Goal: Task Accomplishment & Management: Manage account settings

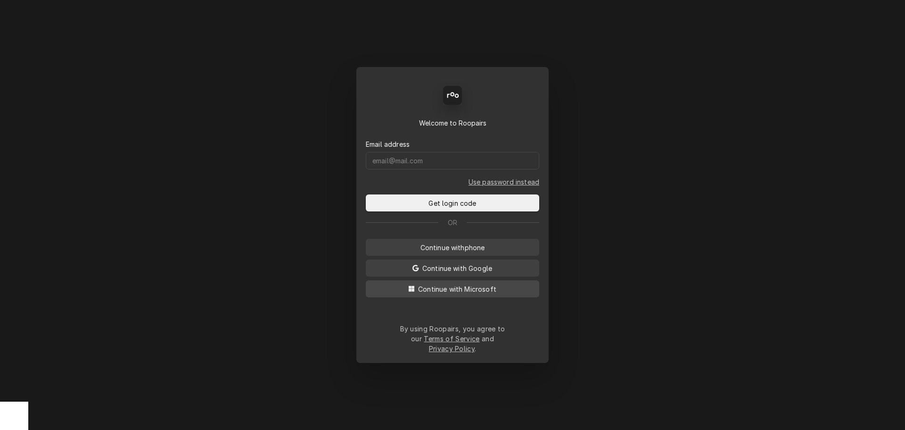
click at [445, 278] on span "Continue with Microsoft" at bounding box center [457, 289] width 82 height 10
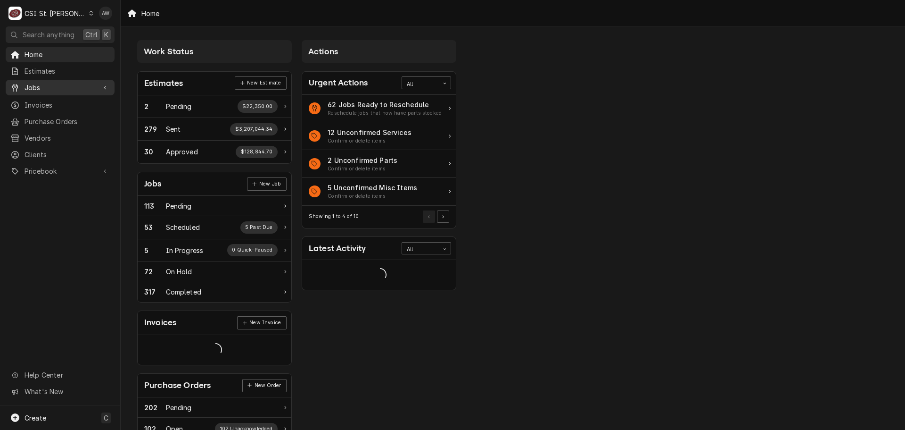
click at [82, 83] on span "Jobs" at bounding box center [60, 88] width 71 height 10
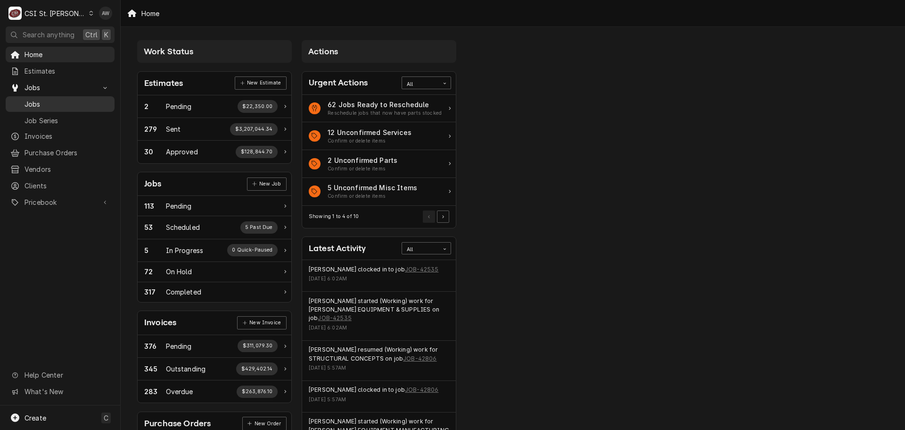
click at [80, 99] on span "Jobs" at bounding box center [67, 104] width 85 height 10
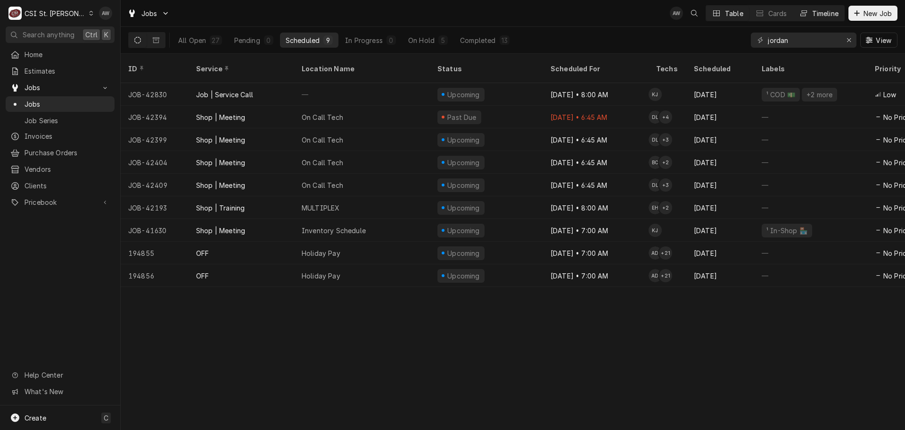
click at [837, 14] on div "Timeline" at bounding box center [826, 13] width 26 height 10
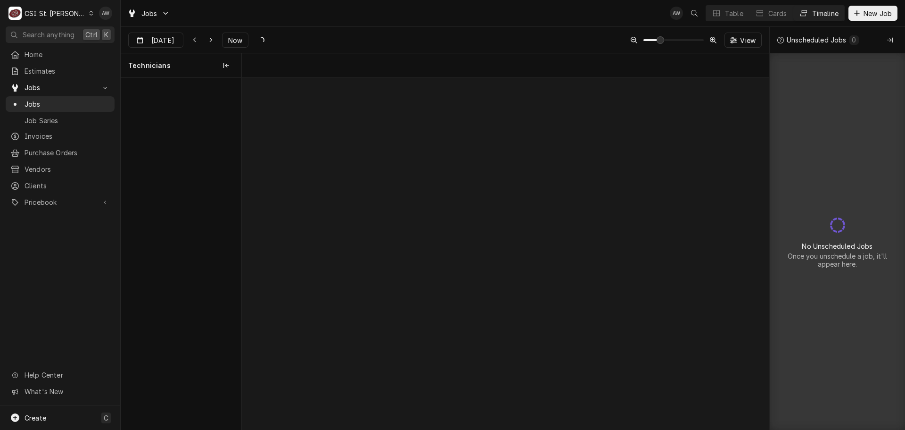
scroll to position [0, 10448]
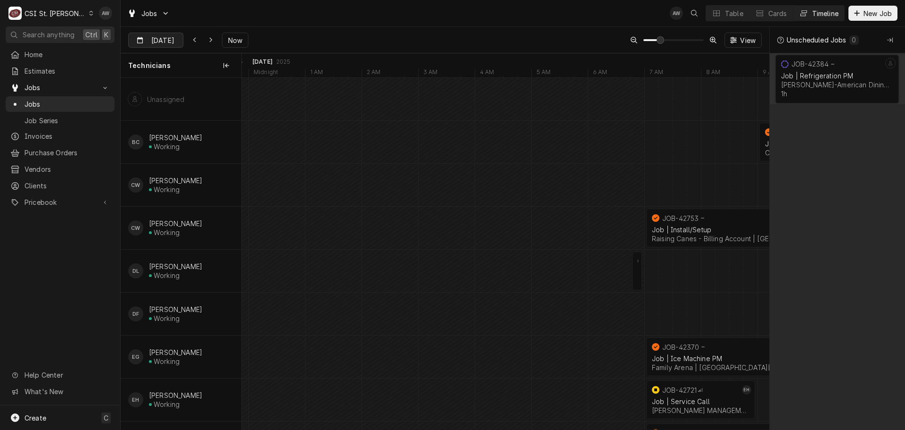
click at [173, 37] on div "Dynamic Content Wrapper" at bounding box center [176, 40] width 13 height 15
click at [209, 38] on icon "Dynamic Content Wrapper" at bounding box center [211, 40] width 4 height 7
click at [167, 39] on input "Sep 20" at bounding box center [149, 42] width 41 height 18
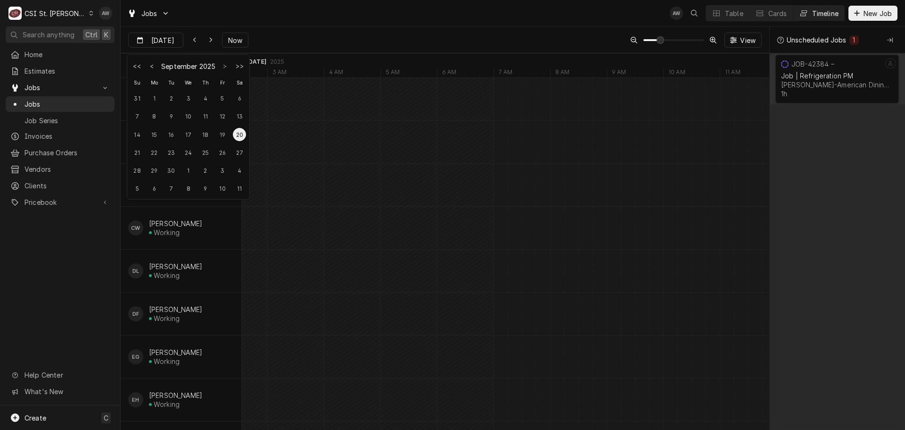
click at [225, 64] on button "L{DatePicker.gotoNextMonth}" at bounding box center [224, 65] width 13 height 13
click at [225, 64] on button "Go to next month" at bounding box center [224, 65] width 13 height 13
click at [221, 152] on div "21" at bounding box center [222, 152] width 13 height 13
click at [154, 36] on input "Nov 21" at bounding box center [149, 42] width 41 height 18
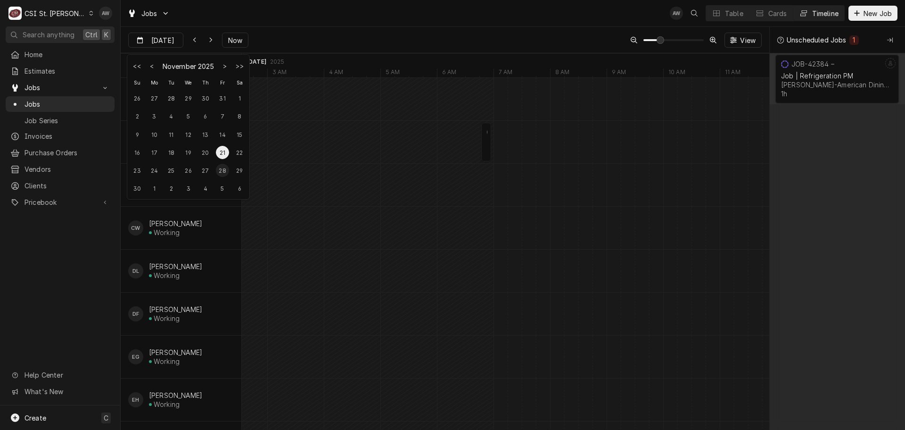
click at [220, 165] on div "28" at bounding box center [222, 170] width 13 height 13
type input "Nov 28"
click at [719, 13] on div "Dynamic Content Wrapper" at bounding box center [716, 12] width 9 height 9
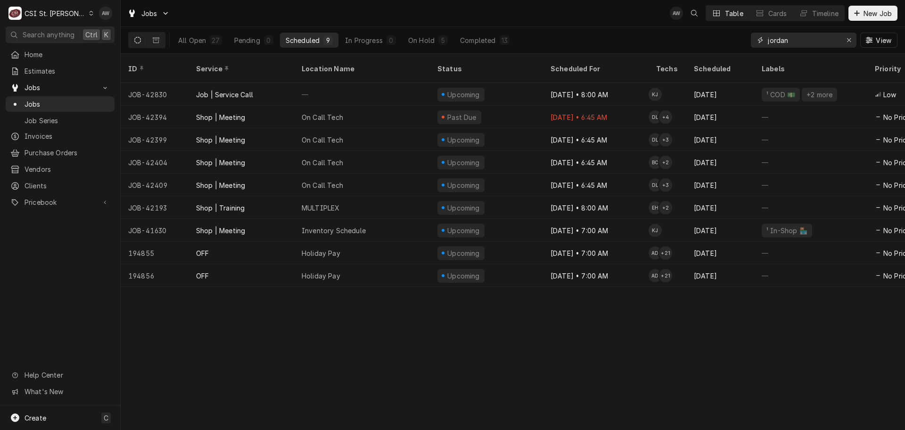
drag, startPoint x: 796, startPoint y: 42, endPoint x: 733, endPoint y: 42, distance: 63.7
click at [733, 42] on div "All Open 27 Pending 0 Scheduled 9 In Progress 0 On Hold 5 Completed 13 jordan V…" at bounding box center [513, 40] width 770 height 26
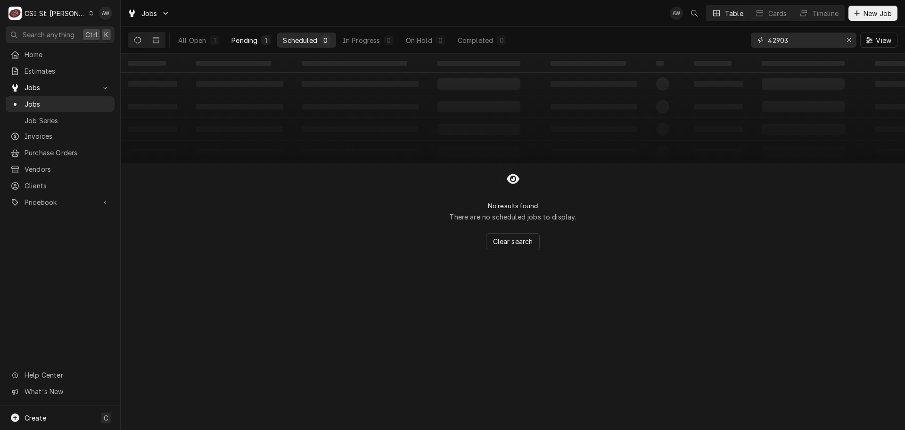
type input "42903"
click at [260, 43] on button "Pending 1" at bounding box center [251, 40] width 50 height 15
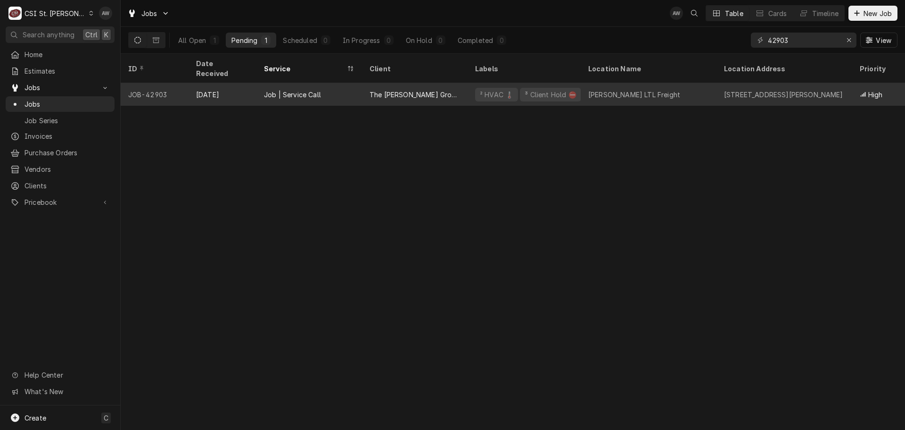
click at [414, 83] on div "The Carriger Group-SRCI Corp" at bounding box center [415, 94] width 106 height 23
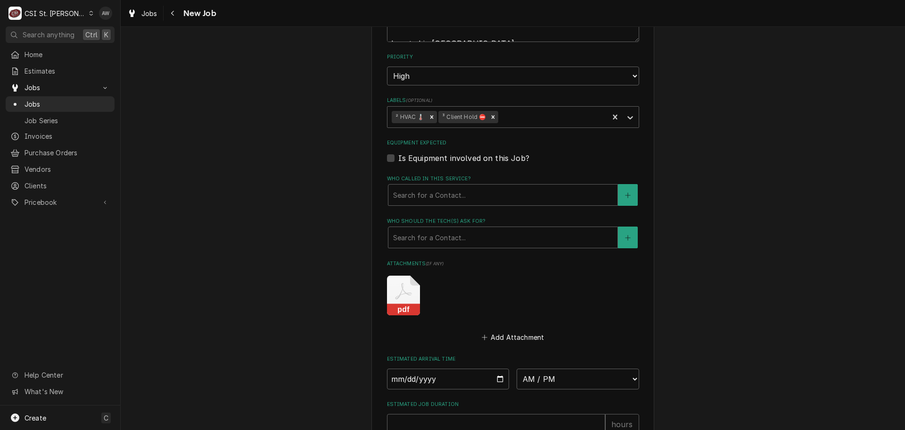
scroll to position [860, 0]
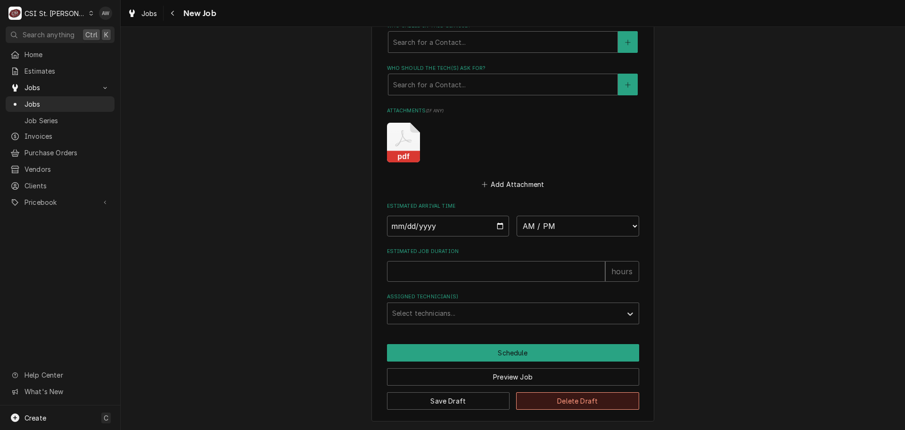
click at [599, 397] on button "Delete Draft" at bounding box center [577, 400] width 123 height 17
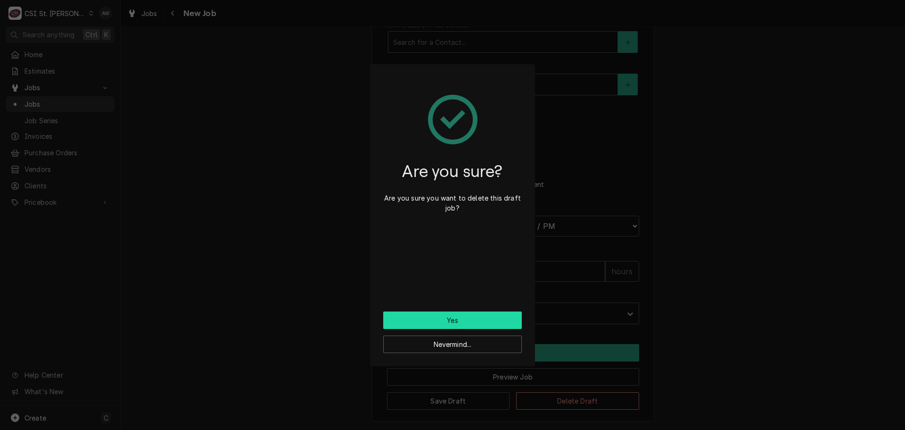
click at [462, 325] on button "Yes" at bounding box center [452, 319] width 139 height 17
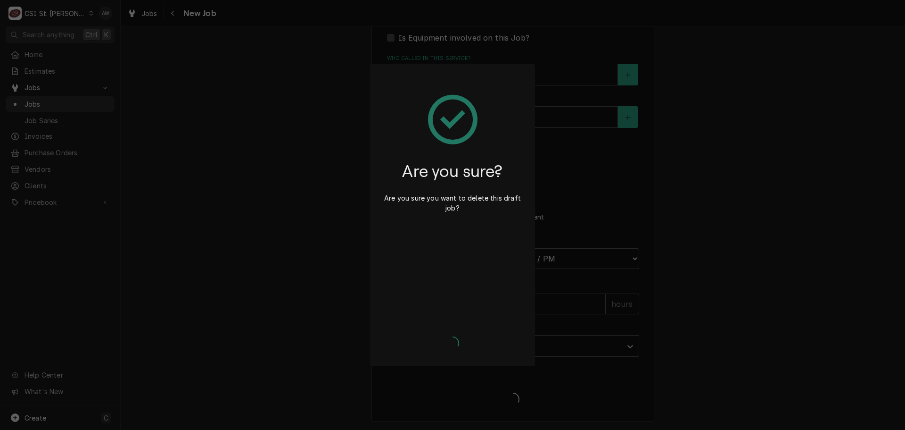
scroll to position [828, 0]
type textarea "x"
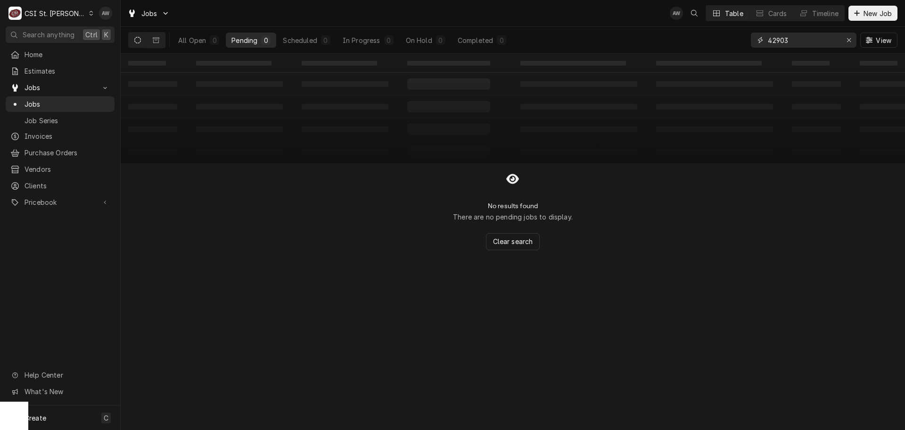
click at [797, 40] on input "42903" at bounding box center [803, 40] width 71 height 15
type input "42902"
click at [438, 38] on div "1" at bounding box center [440, 39] width 9 height 9
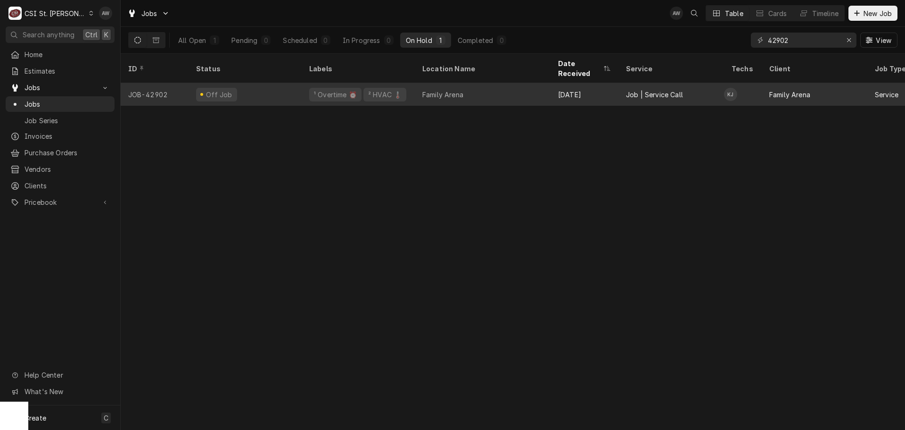
click at [398, 88] on div "² HVAC 🌡️" at bounding box center [385, 95] width 43 height 14
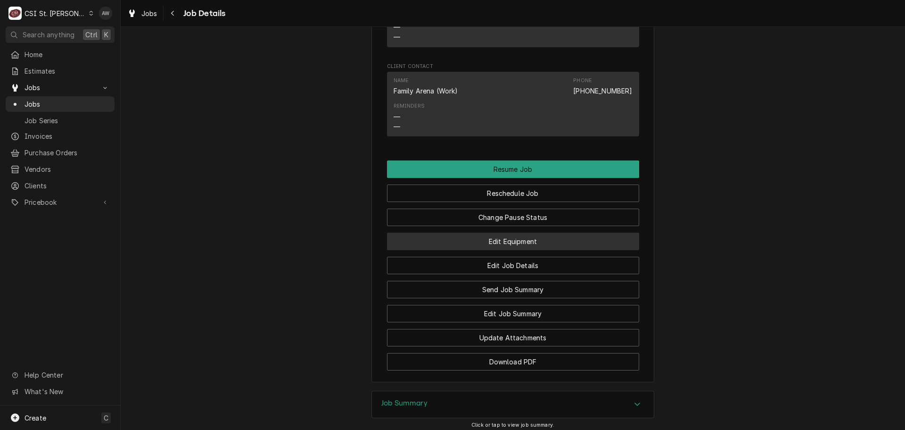
scroll to position [1264, 0]
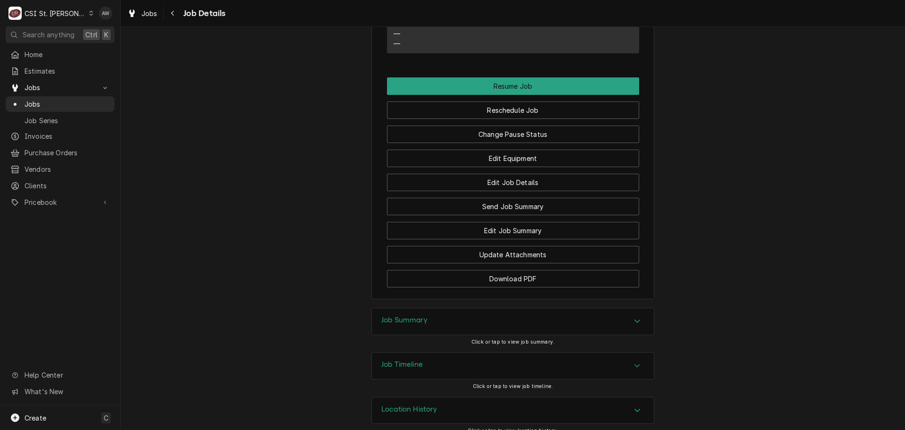
click at [473, 313] on div "Job Summary" at bounding box center [513, 321] width 282 height 26
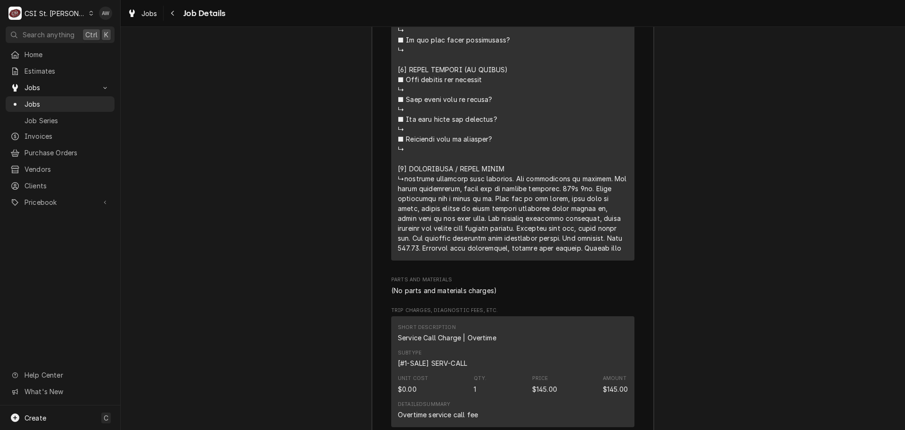
scroll to position [2631, 0]
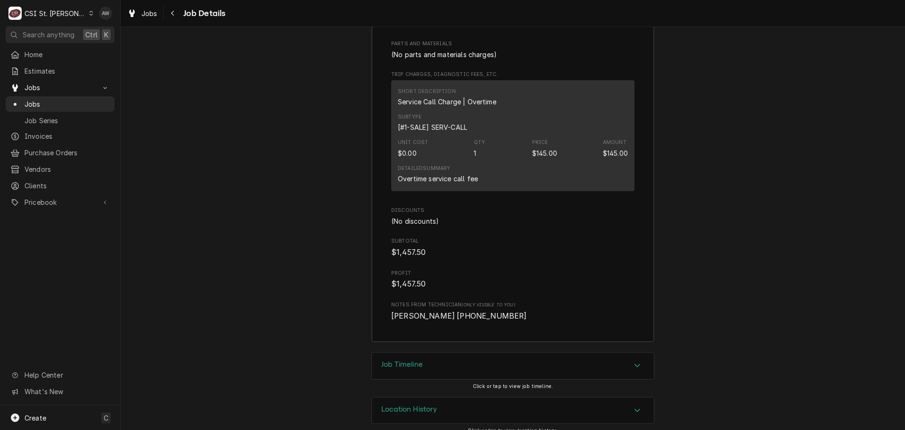
click at [465, 352] on div "Job Timeline" at bounding box center [513, 365] width 282 height 26
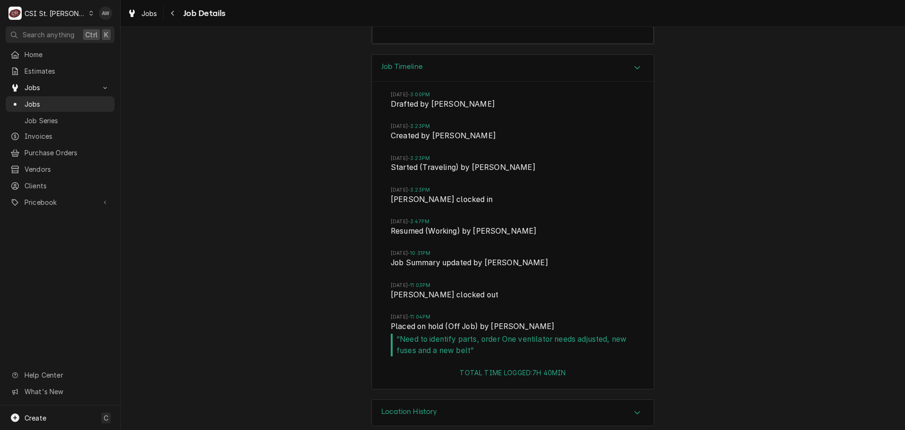
scroll to position [2931, 0]
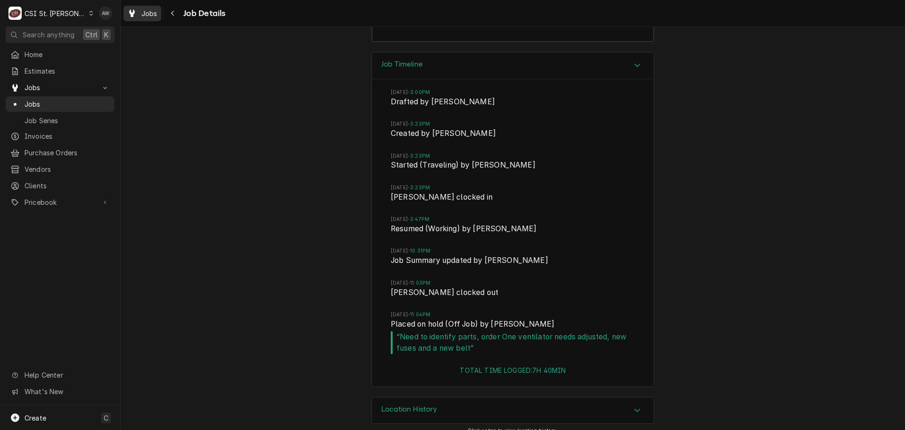
click at [133, 16] on icon "Dynamic Content Wrapper" at bounding box center [132, 13] width 6 height 8
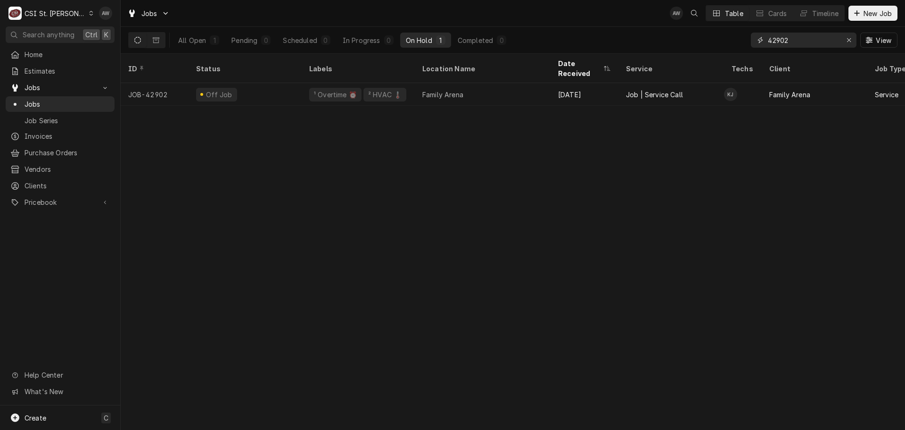
drag, startPoint x: 803, startPoint y: 40, endPoint x: 730, endPoint y: 37, distance: 73.1
click at [730, 37] on div "All Open 1 Pending 0 Scheduled 0 In Progress 0 On Hold 1 Completed 0 42902 View" at bounding box center [513, 40] width 770 height 26
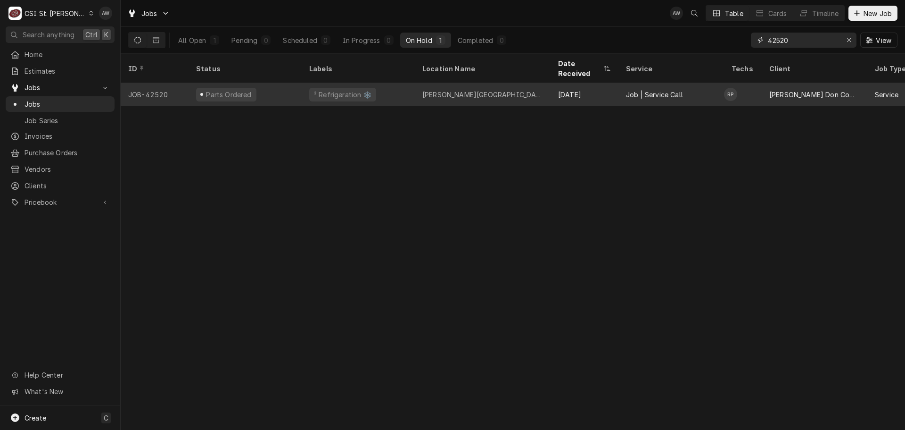
type input "42520"
click at [418, 83] on div "Francis Howell North High School" at bounding box center [483, 94] width 136 height 23
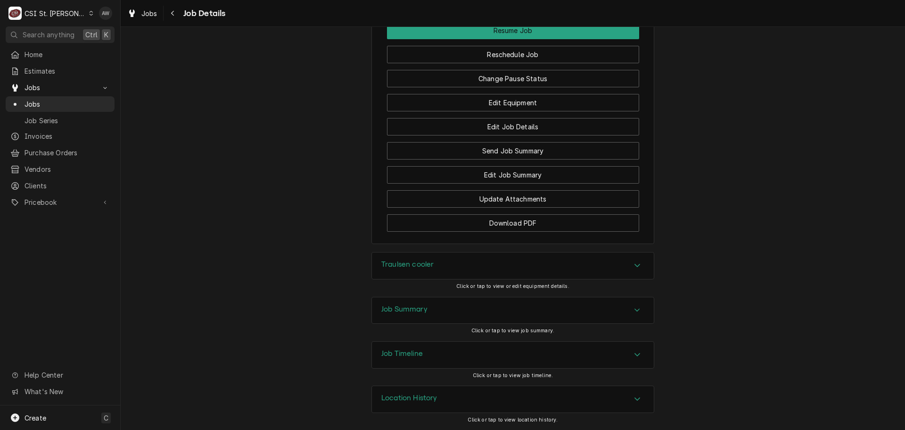
scroll to position [1112, 0]
click at [417, 305] on h3 "Job Summary" at bounding box center [404, 308] width 46 height 9
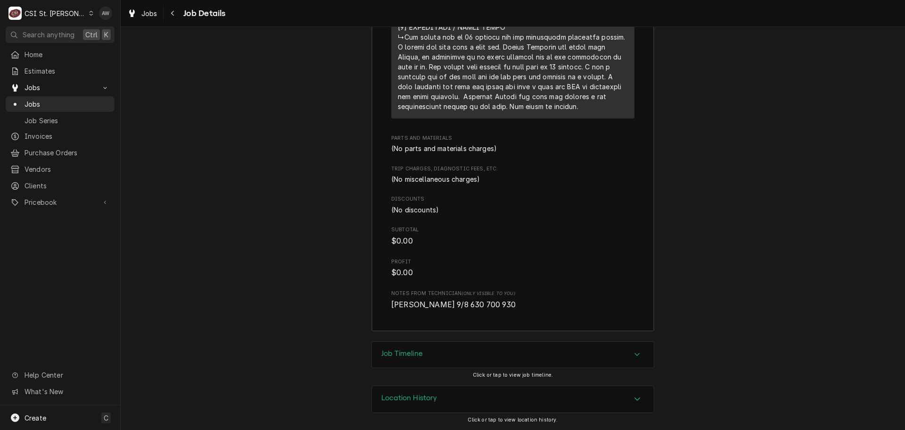
scroll to position [2205, 0]
click at [396, 350] on h3 "Job Timeline" at bounding box center [401, 353] width 41 height 9
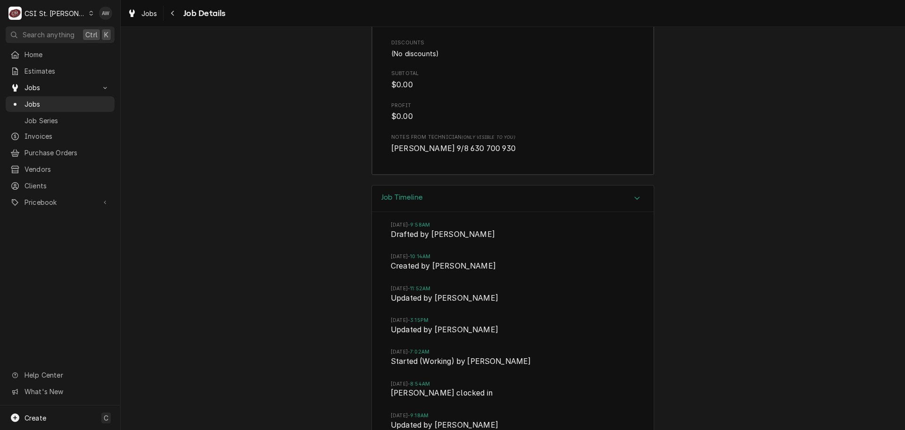
scroll to position [2557, 0]
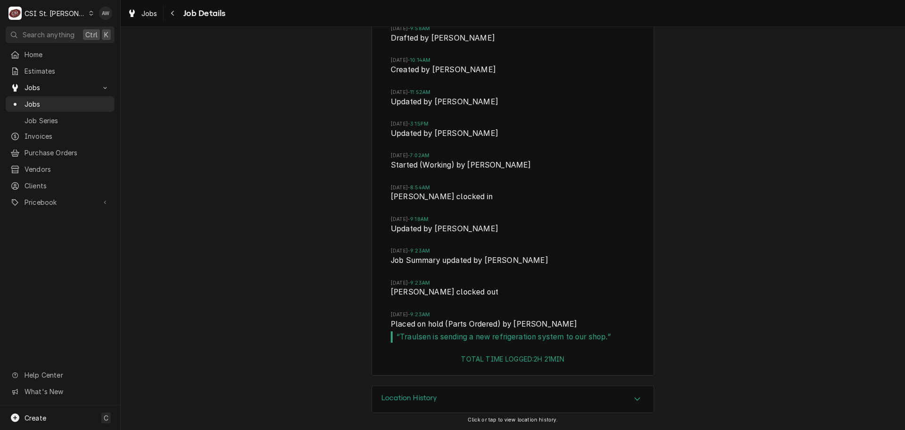
click at [419, 393] on h3 "Location History" at bounding box center [409, 397] width 56 height 9
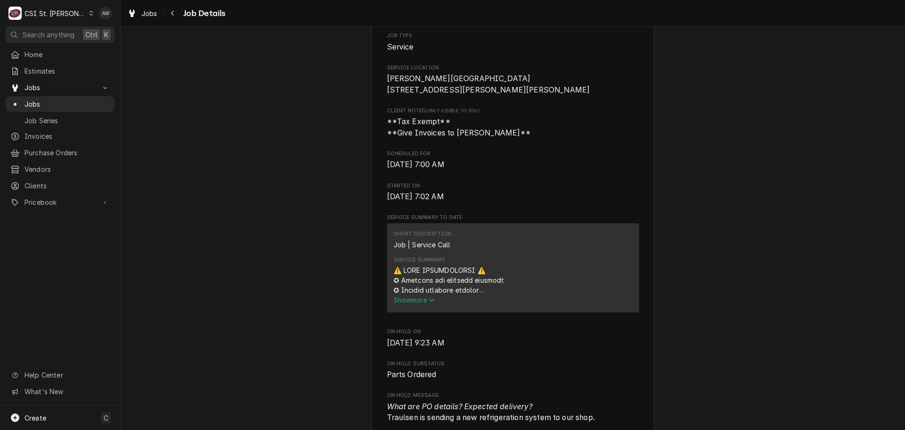
scroll to position [0, 0]
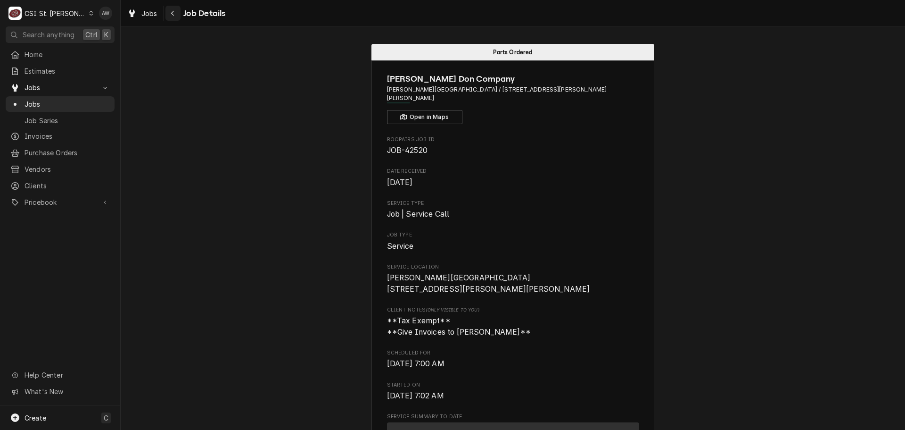
click at [174, 10] on icon "Navigate back" at bounding box center [173, 13] width 4 height 7
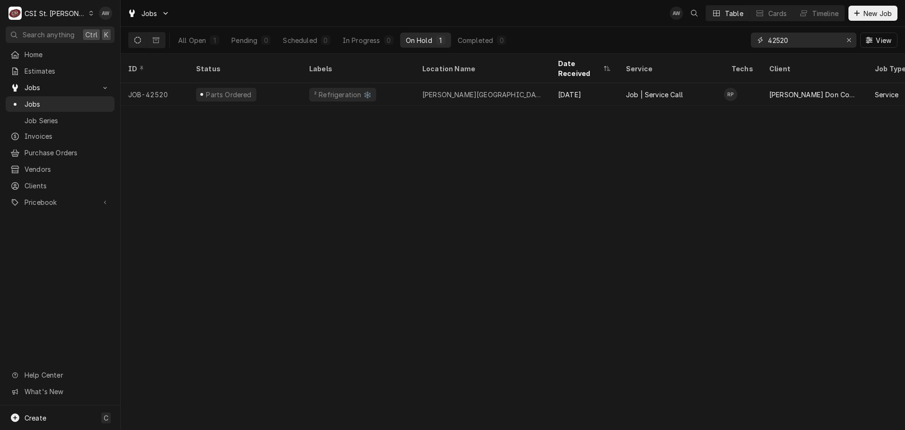
drag, startPoint x: 796, startPoint y: 38, endPoint x: 731, endPoint y: 39, distance: 64.6
click at [731, 39] on div "All Open 1 Pending 0 Scheduled 0 In Progress 0 On Hold 1 Completed 0 42520 View" at bounding box center [513, 40] width 770 height 26
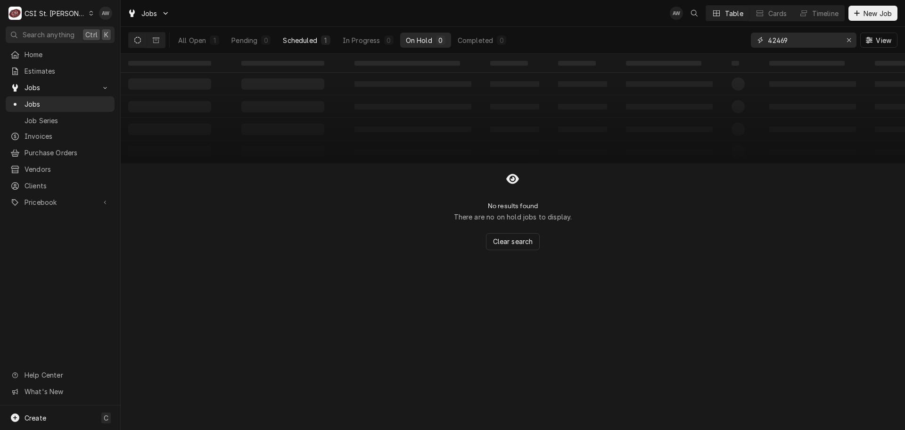
type input "42469"
click at [320, 43] on button "Scheduled 1" at bounding box center [306, 40] width 58 height 15
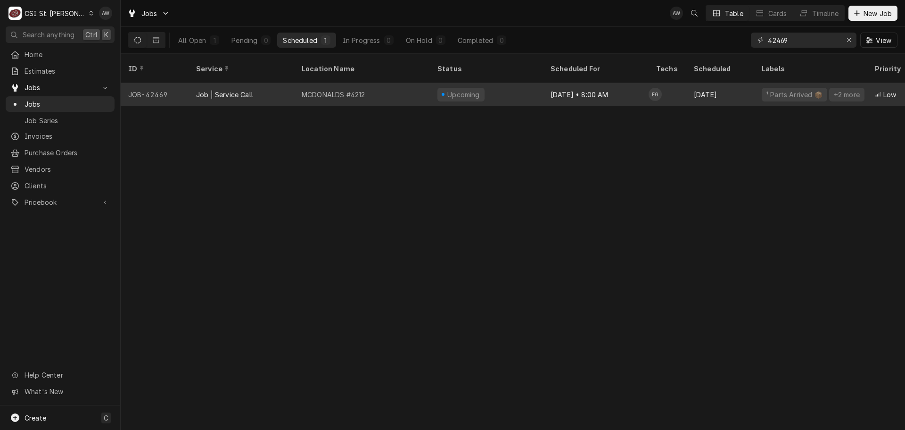
click at [342, 83] on div "MCDONALDS #4212" at bounding box center [362, 94] width 136 height 23
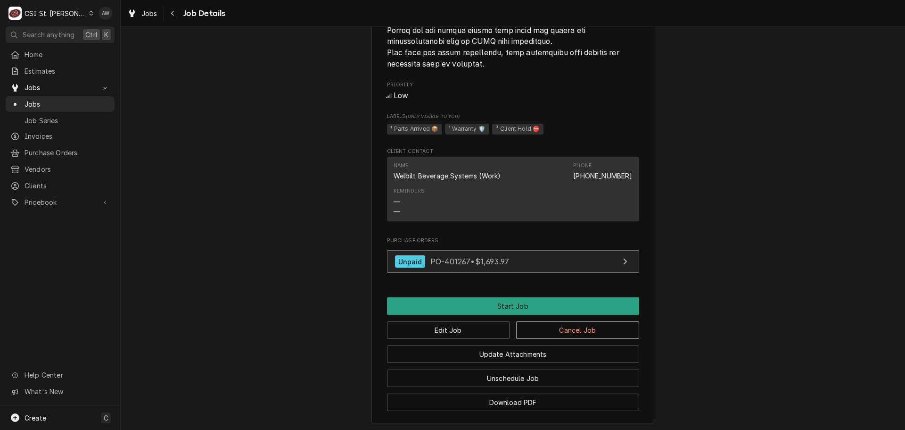
scroll to position [1037, 0]
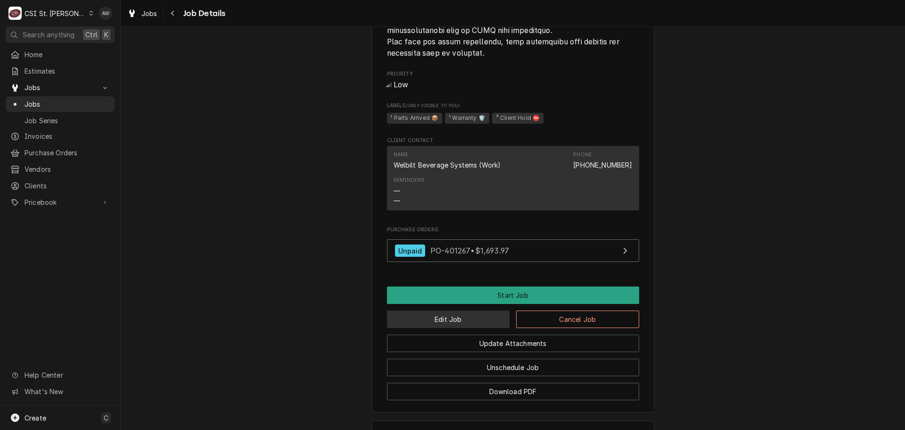
click at [491, 328] on button "Edit Job" at bounding box center [448, 318] width 123 height 17
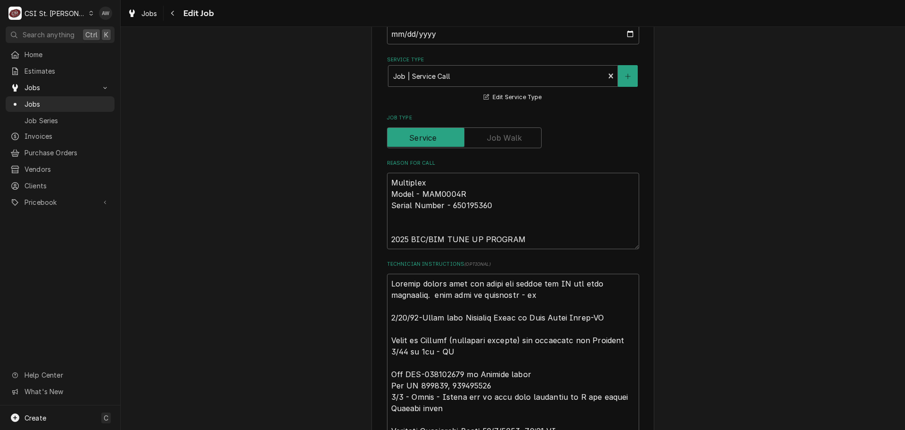
scroll to position [424, 0]
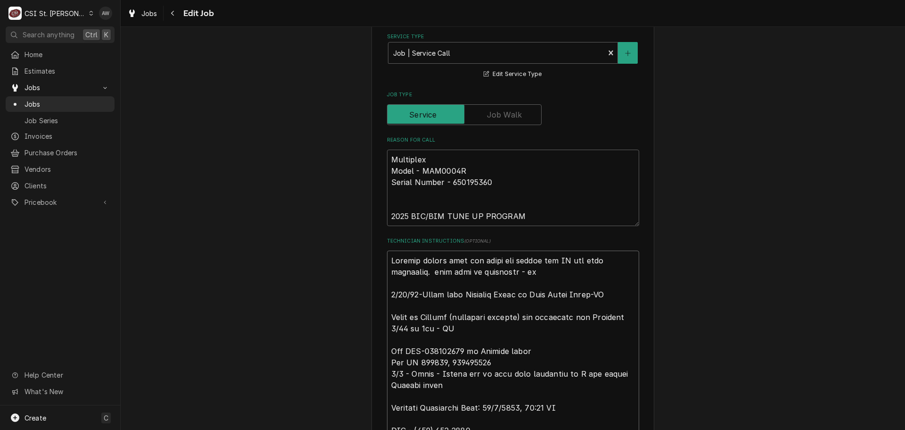
drag, startPoint x: 452, startPoint y: 278, endPoint x: 338, endPoint y: 262, distance: 115.6
click at [338, 262] on div "Use the fields below to edit this job: Client Details Client WELBILT BEVERAGE S…" at bounding box center [513, 418] width 785 height 1612
type textarea "x"
type textarea "9/25/25-Moved from Reserved Shelf to Eric Guard Shelf-NB Spoke to Kennedy (assi…"
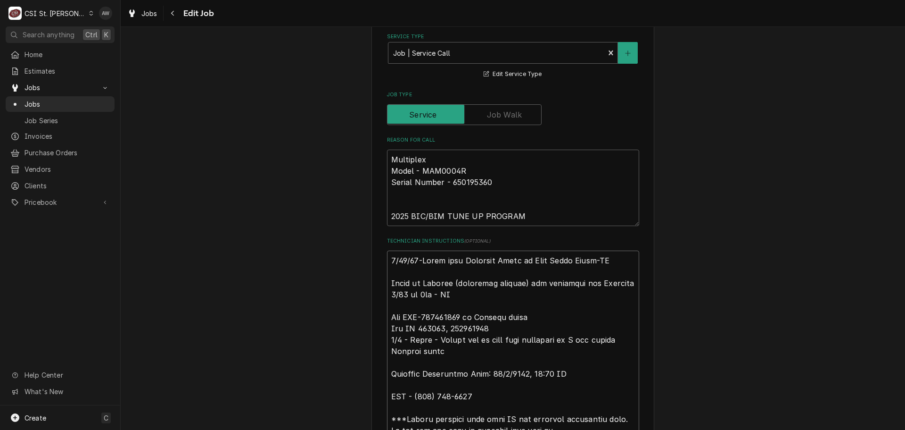
type textarea "x"
type textarea "9/25/25-Moved from Reserved Shelf to Eric Guard Shelf-NB Spoke to Kennedy (assi…"
type textarea "x"
type textarea "9/25/25-Moved from Reserved Shelf to Eric Guard Shelf-NB Spoke to Kennedy (assi…"
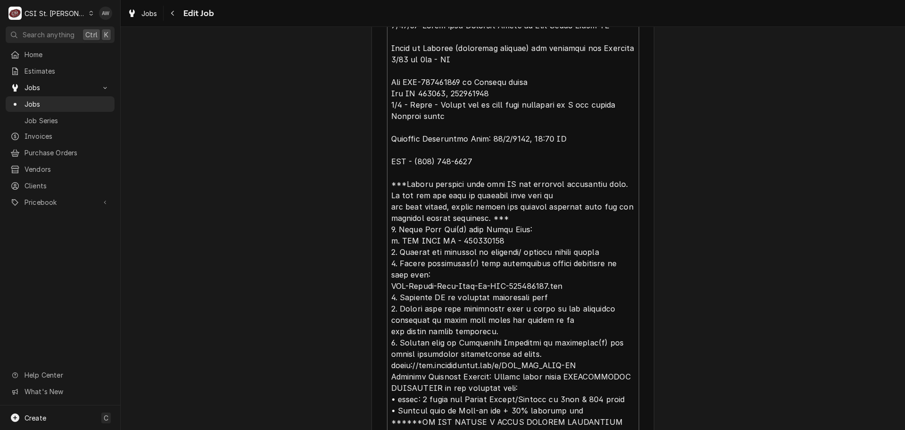
type textarea "x"
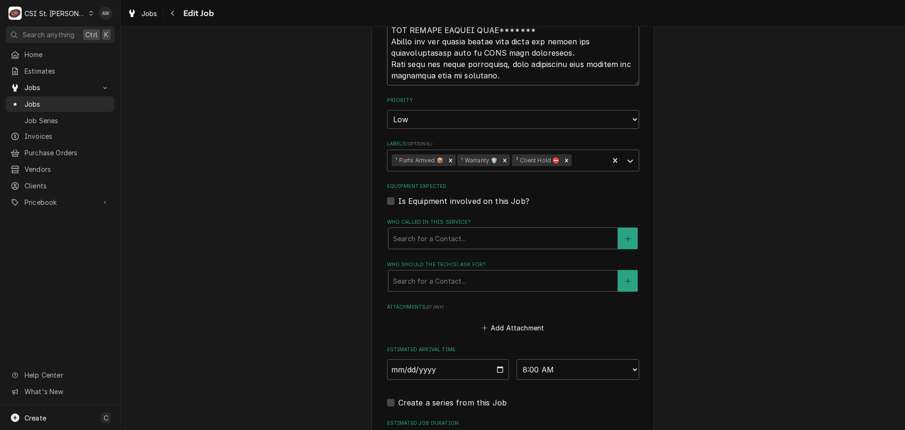
scroll to position [1179, 0]
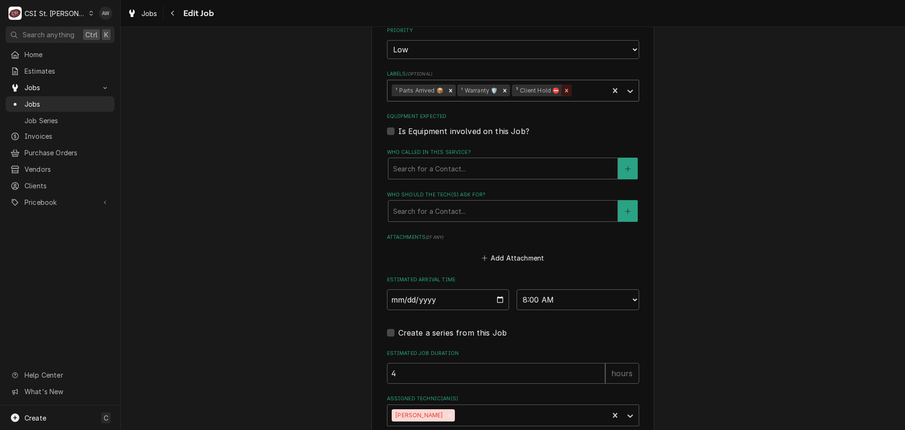
click at [564, 91] on icon "Remove ³ Client Hold ⛔️" at bounding box center [567, 90] width 7 height 7
type textarea "9/25/25-Moved from Reserved Shelf to Eric Guard Shelf-NB Spoke to Kennedy (assi…"
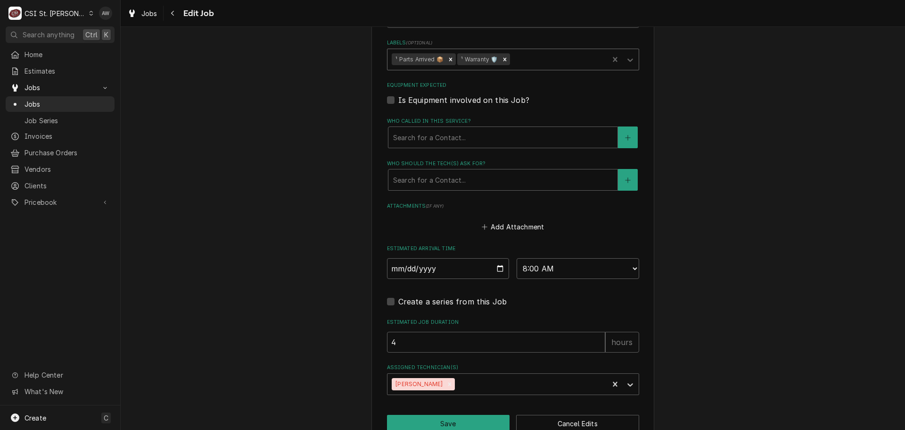
scroll to position [1186, 0]
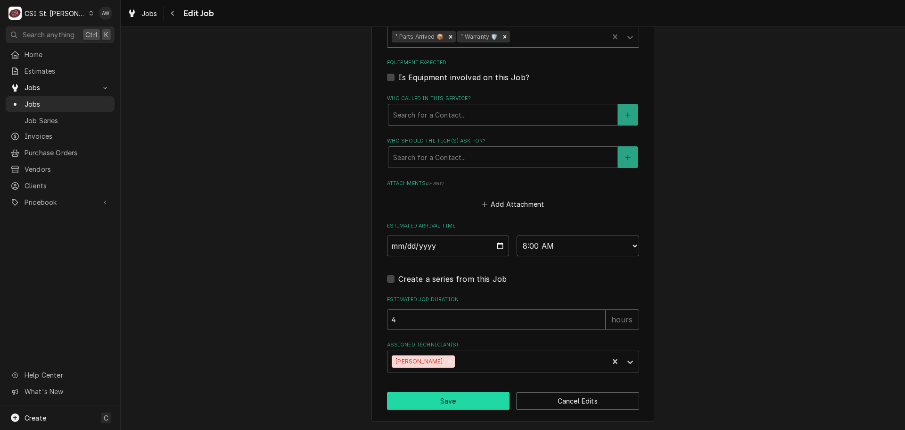
click at [453, 400] on button "Save" at bounding box center [448, 400] width 123 height 17
type textarea "x"
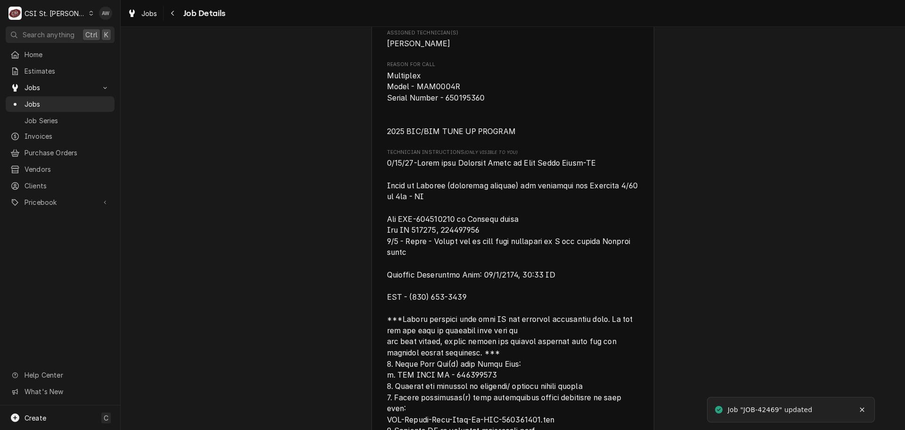
scroll to position [472, 0]
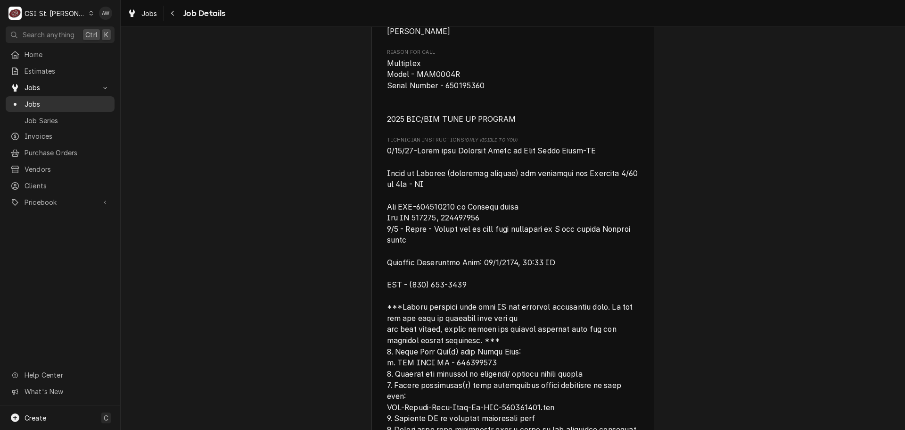
click at [47, 100] on span "Jobs" at bounding box center [67, 104] width 85 height 10
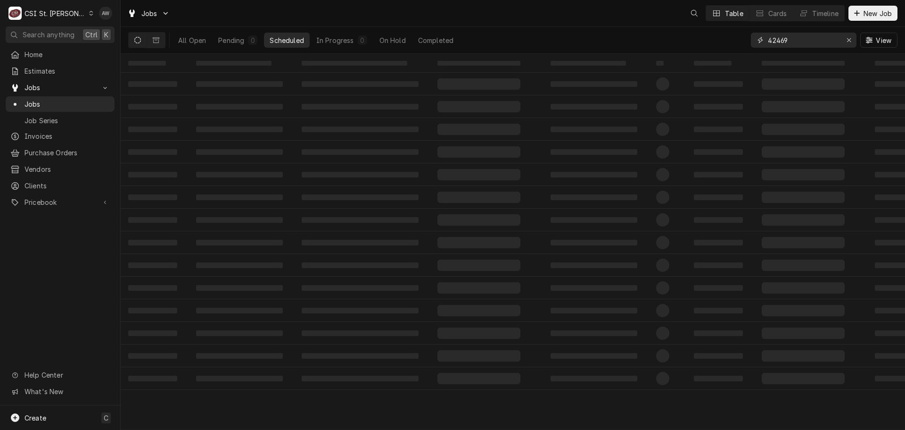
drag, startPoint x: 793, startPoint y: 37, endPoint x: 749, endPoint y: 37, distance: 43.9
click at [749, 37] on div "All Open Pending 0 Scheduled In Progress 0 On Hold Completed 42469 View" at bounding box center [513, 40] width 770 height 26
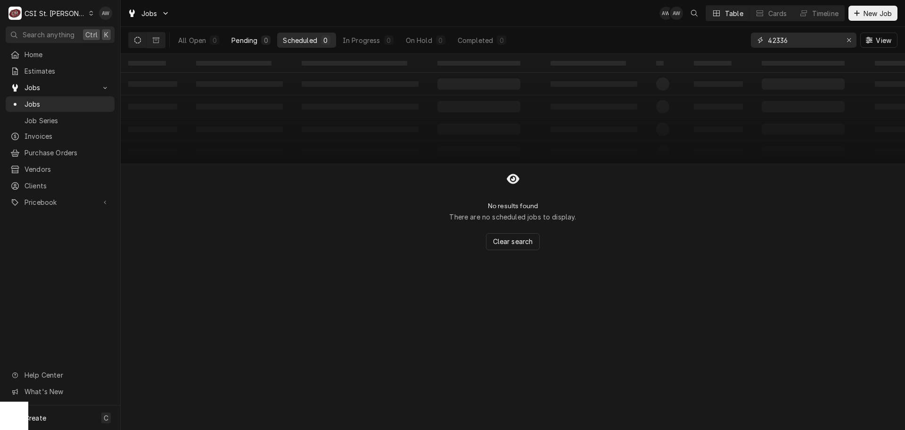
type input "42336"
click at [239, 41] on div "Pending" at bounding box center [245, 40] width 26 height 10
click at [849, 38] on icon "Erase input" at bounding box center [849, 40] width 5 height 7
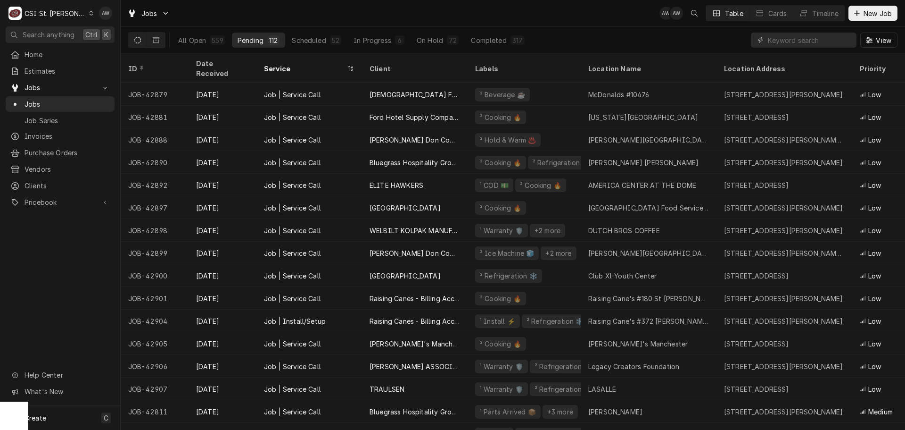
drag, startPoint x: 153, startPoint y: 39, endPoint x: 167, endPoint y: 37, distance: 14.3
click at [153, 39] on icon "Dynamic Content Wrapper" at bounding box center [156, 40] width 7 height 7
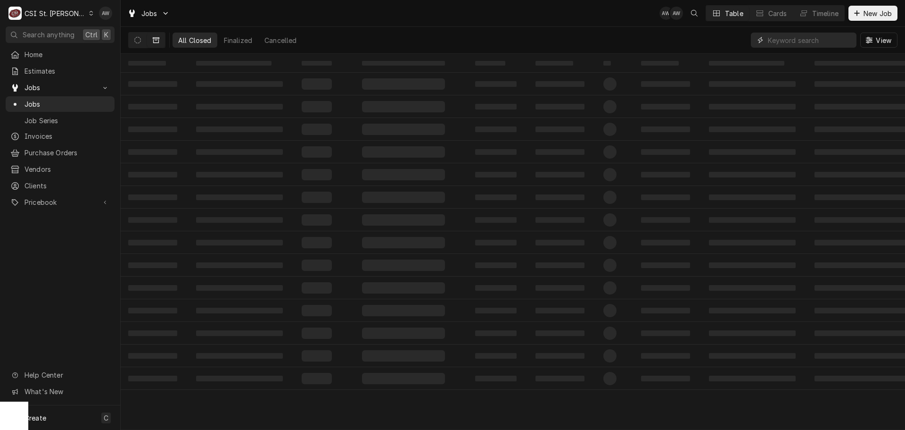
click at [825, 41] on input "Dynamic Content Wrapper" at bounding box center [810, 40] width 84 height 15
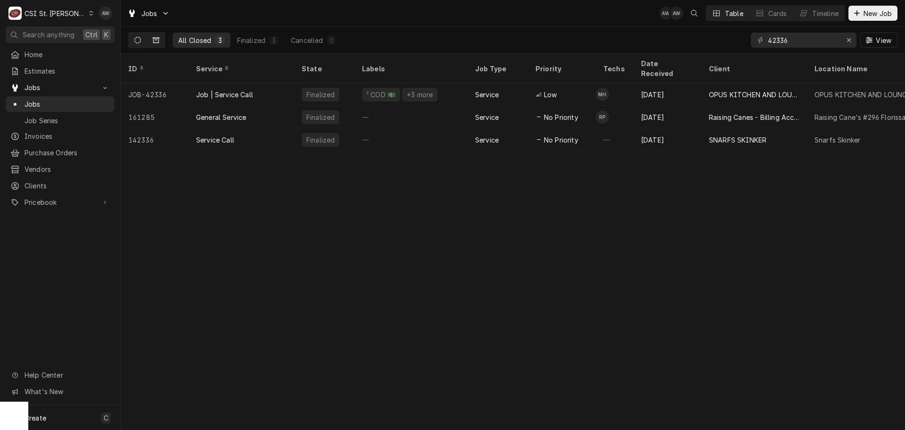
click at [131, 43] on button "Dynamic Content Wrapper" at bounding box center [138, 40] width 18 height 15
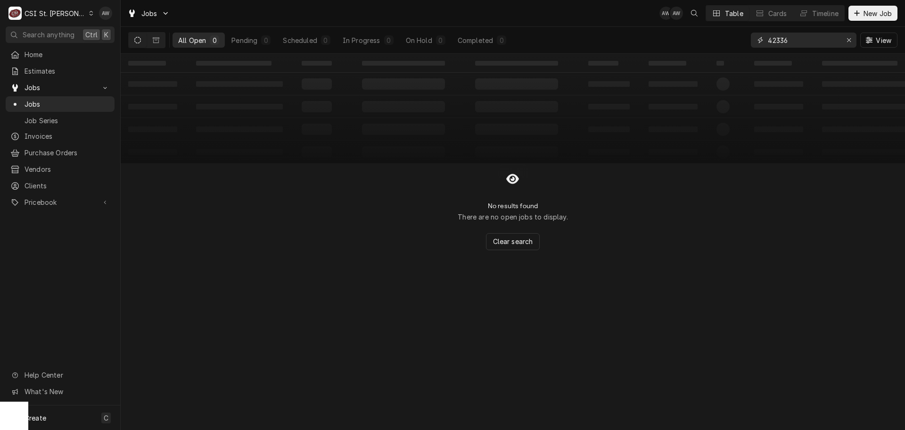
drag, startPoint x: 780, startPoint y: 40, endPoint x: 701, endPoint y: 35, distance: 79.4
click at [702, 40] on div "All Open 0 Pending 0 Scheduled 0 In Progress 0 On Hold 0 Completed 0 42336 View" at bounding box center [513, 40] width 770 height 26
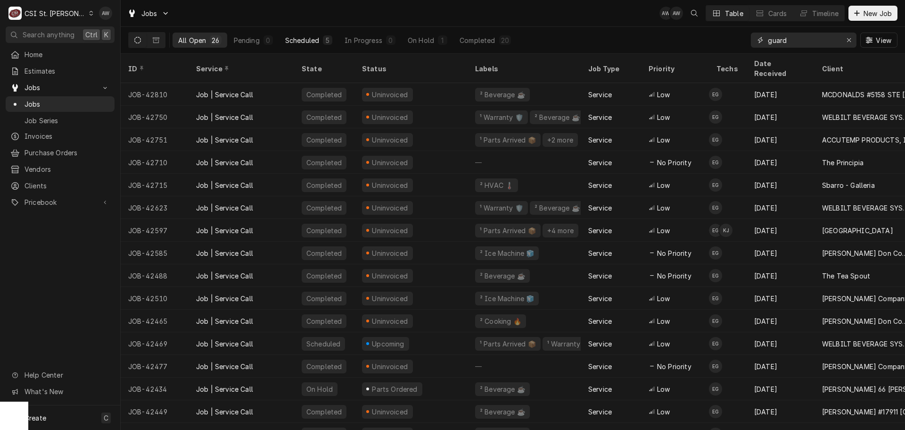
type input "guard"
click at [323, 38] on div "5" at bounding box center [327, 39] width 9 height 9
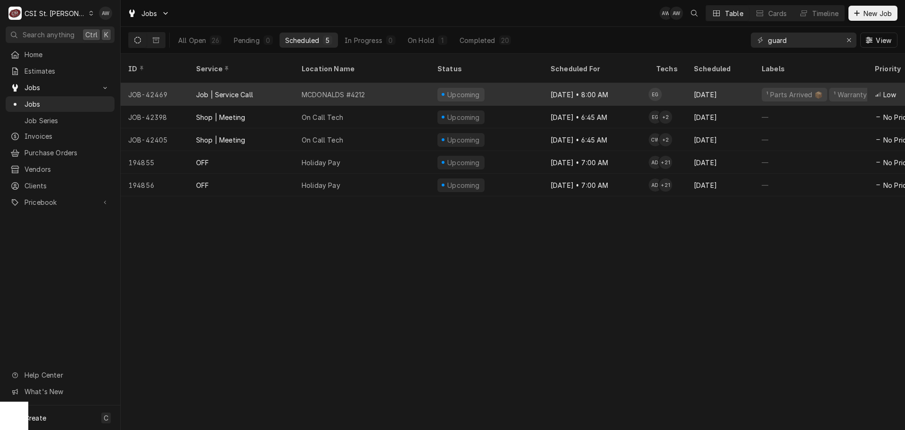
click at [370, 87] on div "MCDONALDS #4212" at bounding box center [362, 94] width 136 height 23
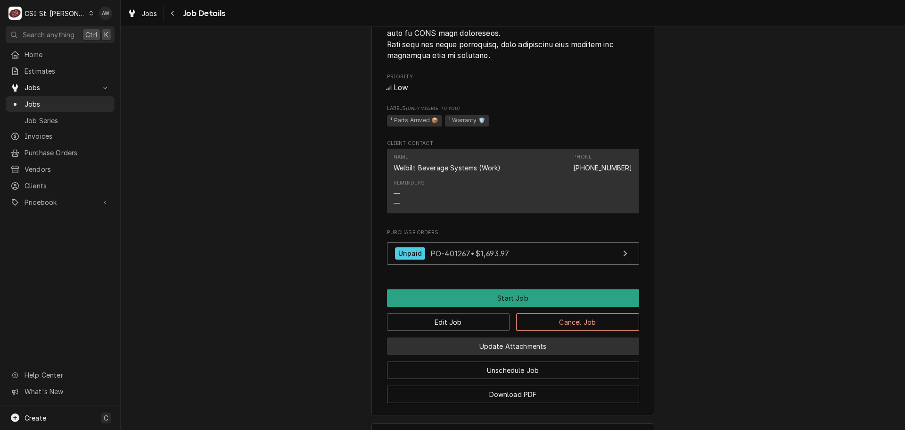
scroll to position [1095, 0]
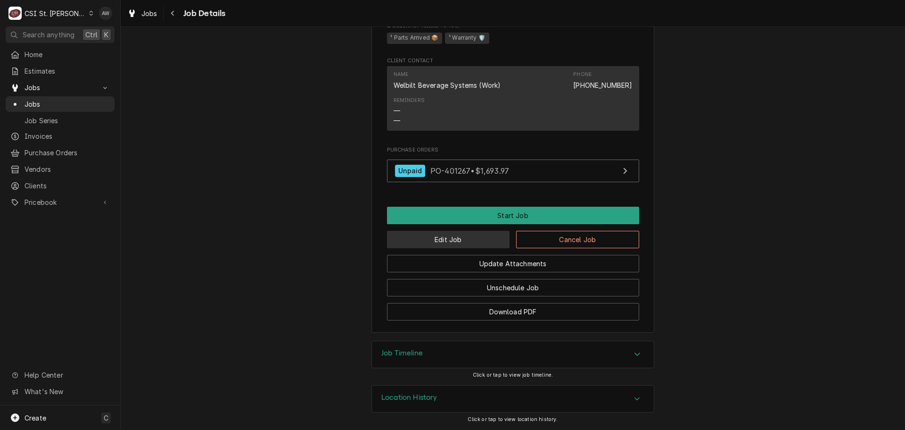
click at [473, 236] on button "Edit Job" at bounding box center [448, 239] width 123 height 17
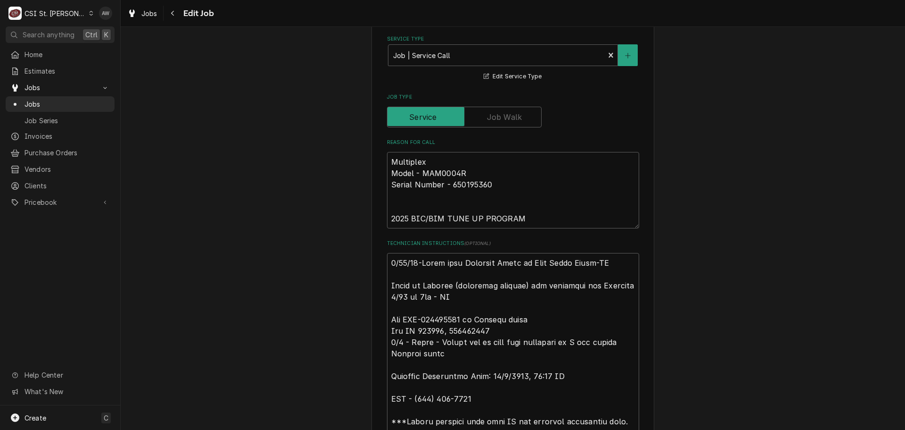
scroll to position [424, 0]
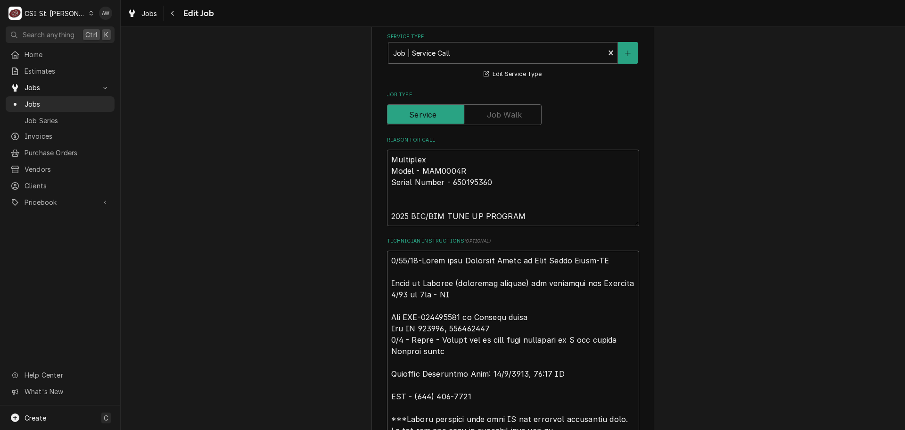
type textarea "x"
type textarea "[DATE]-Moved from Reserved Shelf to [PERSON_NAME]-NB Spoke to [PERSON_NAME] (as…"
type textarea "x"
type textarea "[DATE]-Moved from Reserved Shelf to [PERSON_NAME]-NB Spoke to [PERSON_NAME] (as…"
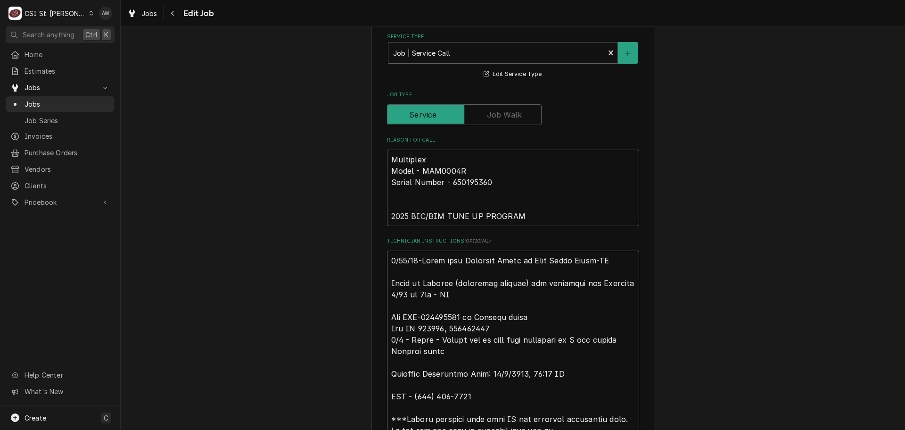
paste textarea "Kennedy called from location and stated the PM on the BIC has been completed. H…"
type textarea "x"
type textarea "Kennedy called from location and stated the PM on the BIC has been completed. H…"
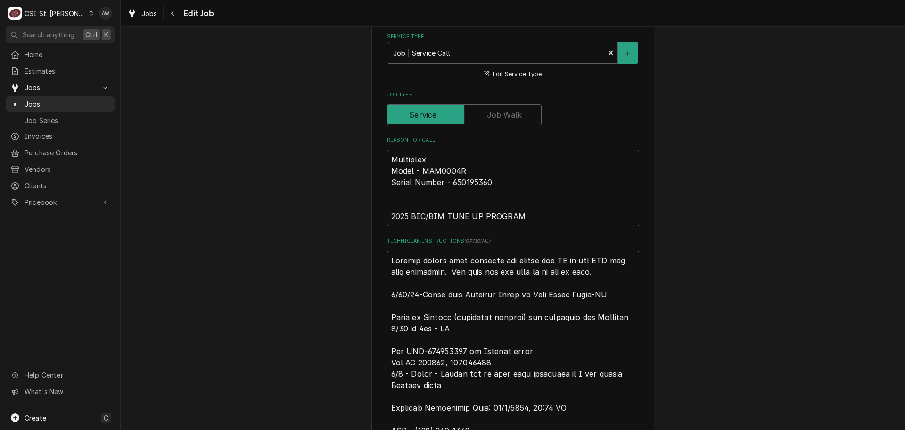
type textarea "x"
type textarea "Kennedy called from location and stated the PM on the BIC has been completed. H…"
type textarea "x"
type textarea "Kennedy called from location and stated the PM on the BIC has been completed. H…"
type textarea "x"
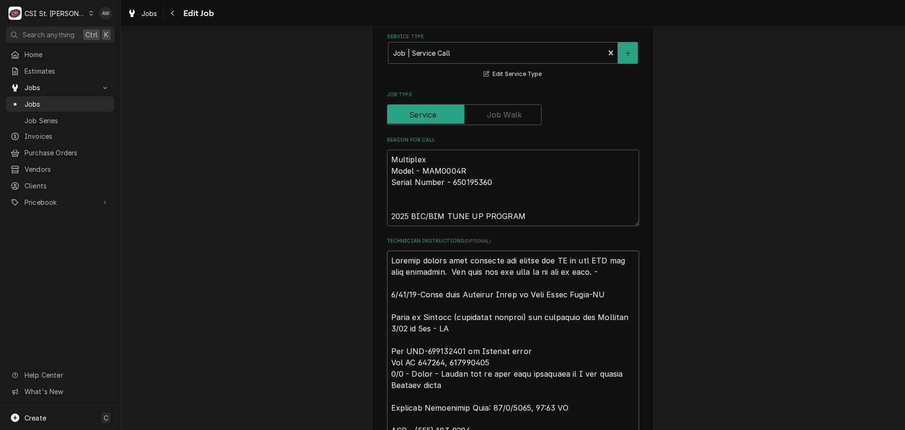
type textarea "Kennedy called from location and stated the PM on the BIC has been completed. H…"
type textarea "x"
type textarea "Kennedy called from location and stated the PM on the BIC has been completed. H…"
type textarea "x"
type textarea "Kennedy called from location and stated the PM on the BIC has been completed. H…"
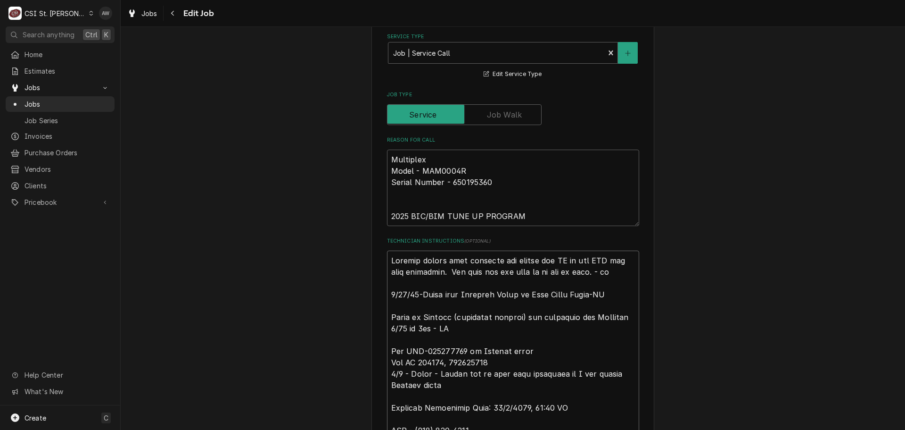
type textarea "x"
type textarea "Kennedy called from location and stated the PM on the BIC has been completed. H…"
type textarea "x"
type textarea "Kennedy called from location and stated the PM on the BIC has been completed. H…"
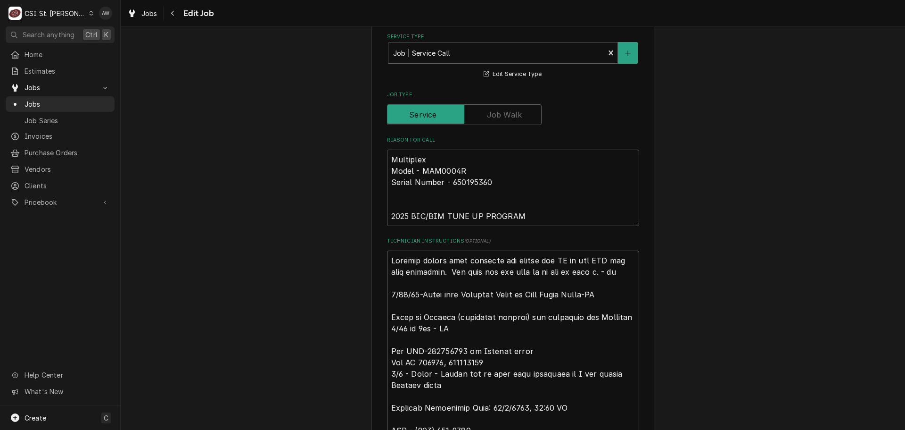
type textarea "x"
type textarea "Kennedy called from location and stated the PM on the BIC has been completed. H…"
type textarea "x"
type textarea "Kennedy called from location and stated the PM on the BIC has been completed. H…"
type textarea "x"
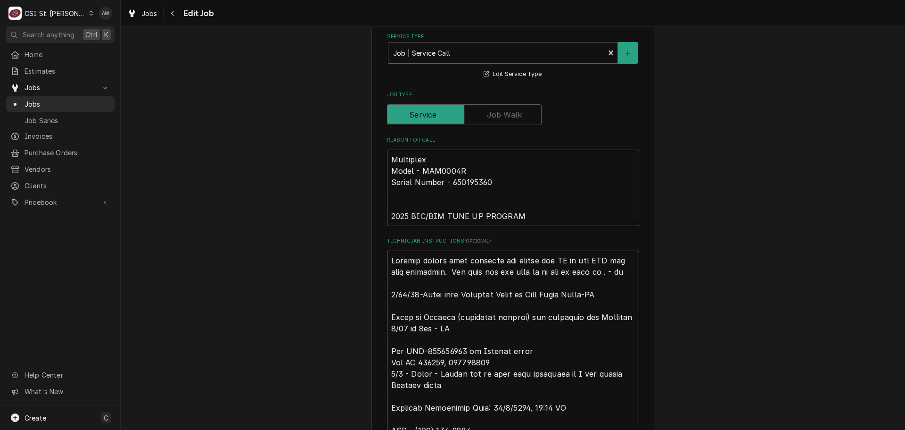
type textarea "Kennedy called from location and stated the PM on the BIC has been completed. H…"
type textarea "x"
type textarea "Kennedy called from location and stated the PM on the BIC has been completed. H…"
type textarea "x"
type textarea "Kennedy called from location and stated the PM on the BIC has been completed. H…"
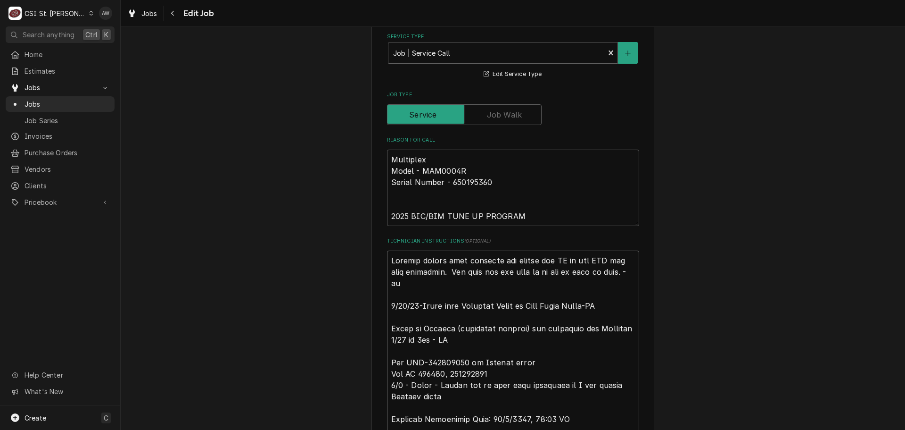
type textarea "x"
type textarea "Kennedy called from location and stated the PM on the BIC has been completed. H…"
type textarea "x"
type textarea "Kennedy called from location and stated the PM on the BIC has been completed. H…"
type textarea "x"
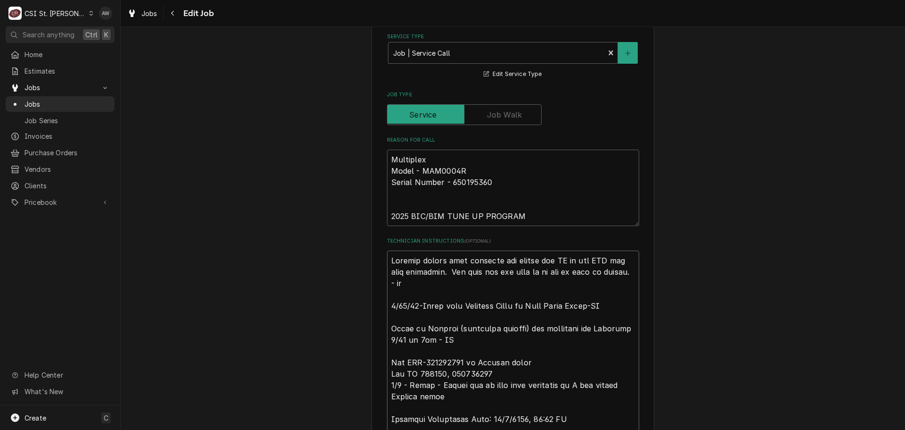
type textarea "Kennedy called from location and stated the PM on the BIC has been completed. H…"
type textarea "x"
type textarea "Kennedy called from location and stated the PM on the BIC has been completed. H…"
type textarea "x"
type textarea "Kennedy called from location and stated the PM on the BIC has been completed. H…"
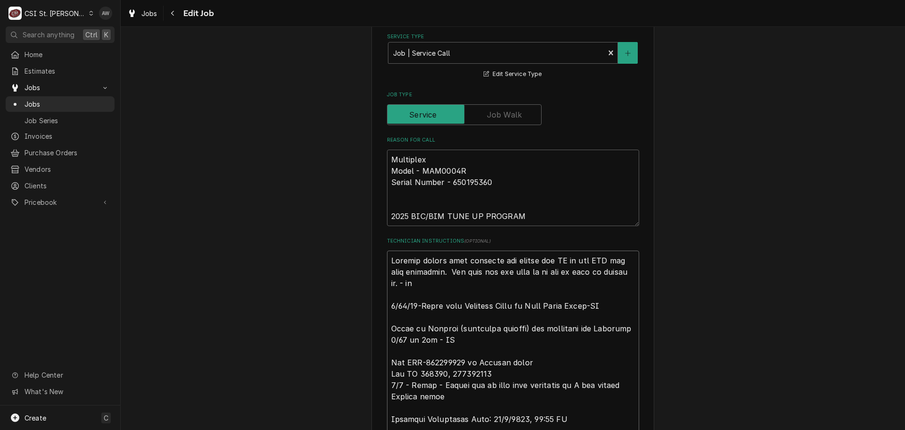
type textarea "x"
type textarea "Kennedy called from location and stated the PM on the BIC has been completed. H…"
type textarea "x"
type textarea "Kennedy called from location and stated the PM on the BIC has been completed. H…"
type textarea "x"
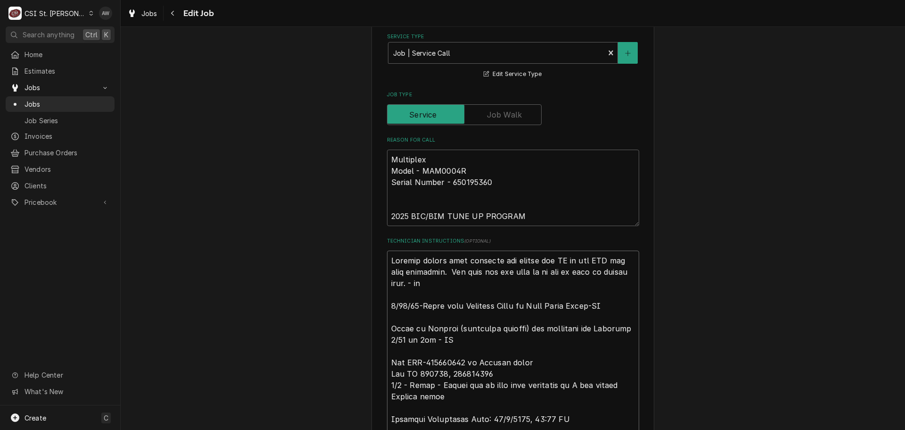
type textarea "Kennedy called from location and stated the PM on the BIC has been completed. H…"
type textarea "x"
type textarea "Kennedy called from location and stated the PM on the BIC has been completed. H…"
type textarea "x"
type textarea "Kennedy called from location and stated the PM on the BIC has been completed. H…"
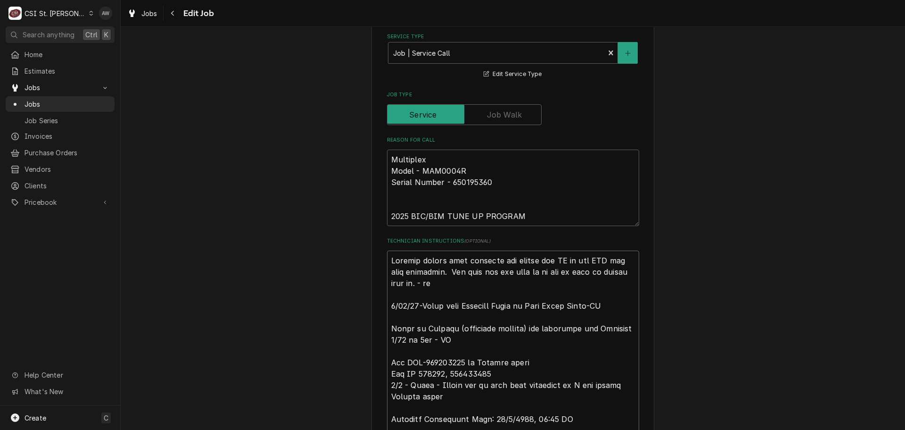
type textarea "x"
type textarea "Kennedy called from location and stated the PM on the BIC has been completed. H…"
type textarea "x"
type textarea "Kennedy called from location and stated the PM on the BIC has been completed. H…"
type textarea "x"
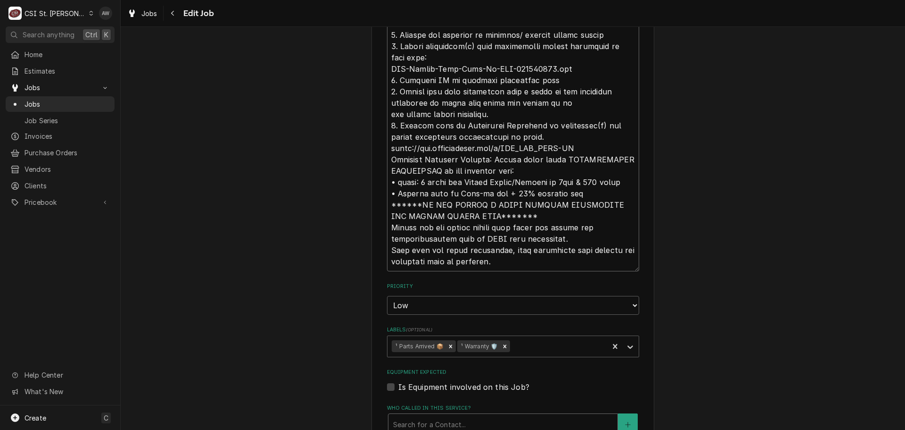
scroll to position [990, 0]
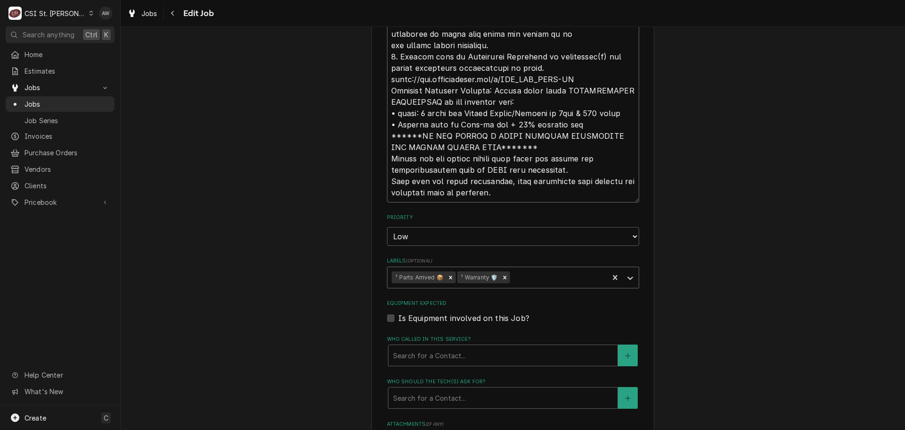
type textarea "Kennedy called from location and stated the PM on the BIC has been completed. H…"
click at [540, 283] on div "Labels" at bounding box center [558, 277] width 92 height 17
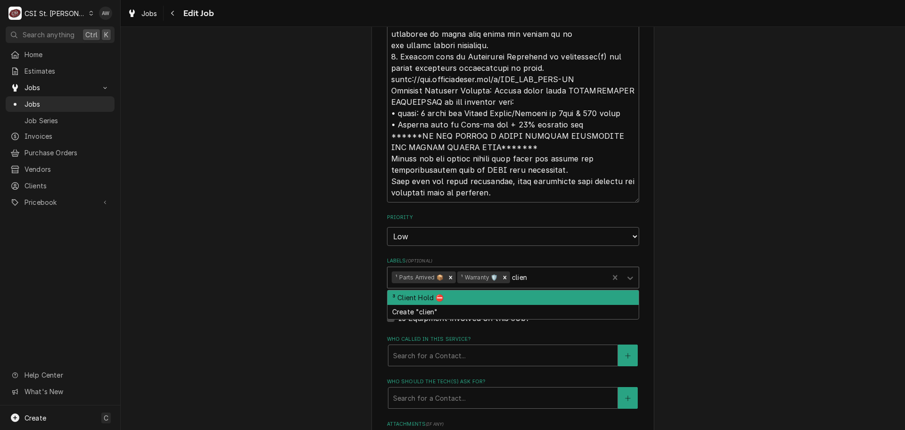
type input "client"
click at [502, 296] on div "³ Client Hold ⛔️" at bounding box center [513, 297] width 251 height 15
type textarea "x"
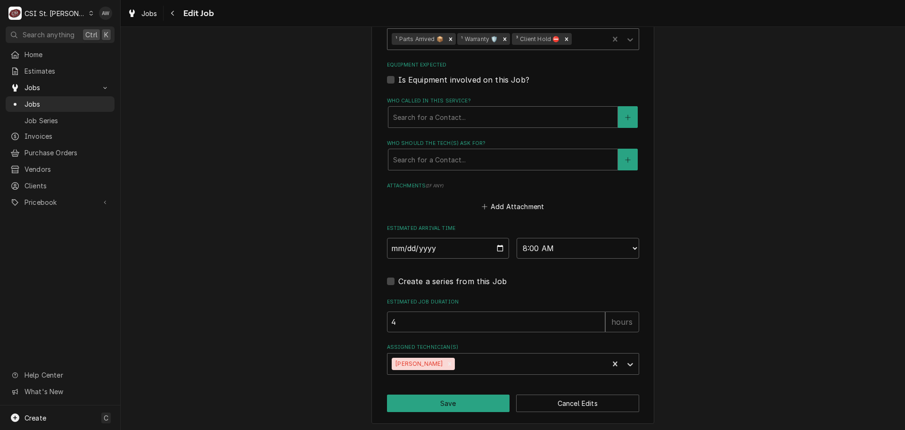
scroll to position [1231, 0]
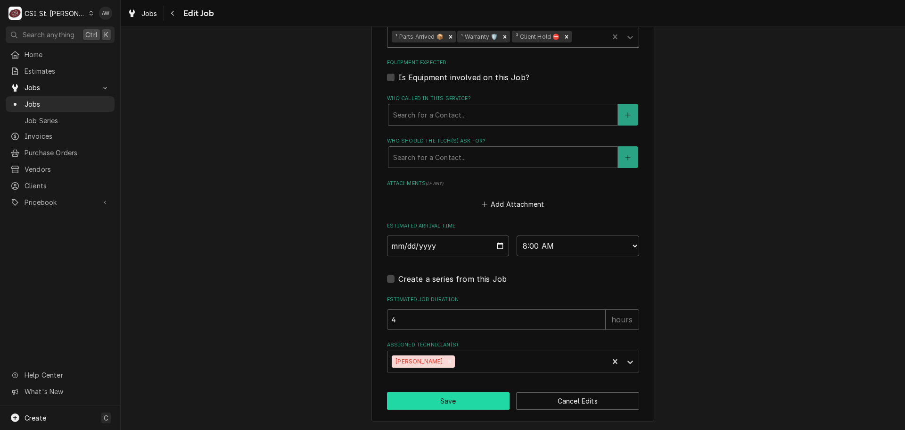
click at [468, 401] on button "Save" at bounding box center [448, 400] width 123 height 17
type textarea "x"
